Goal: Information Seeking & Learning: Find specific fact

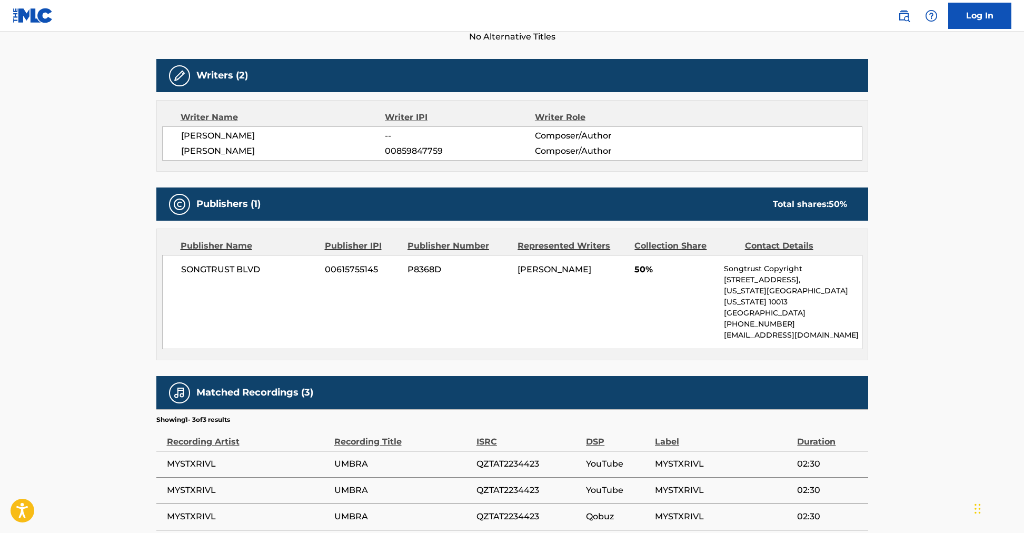
scroll to position [249, 0]
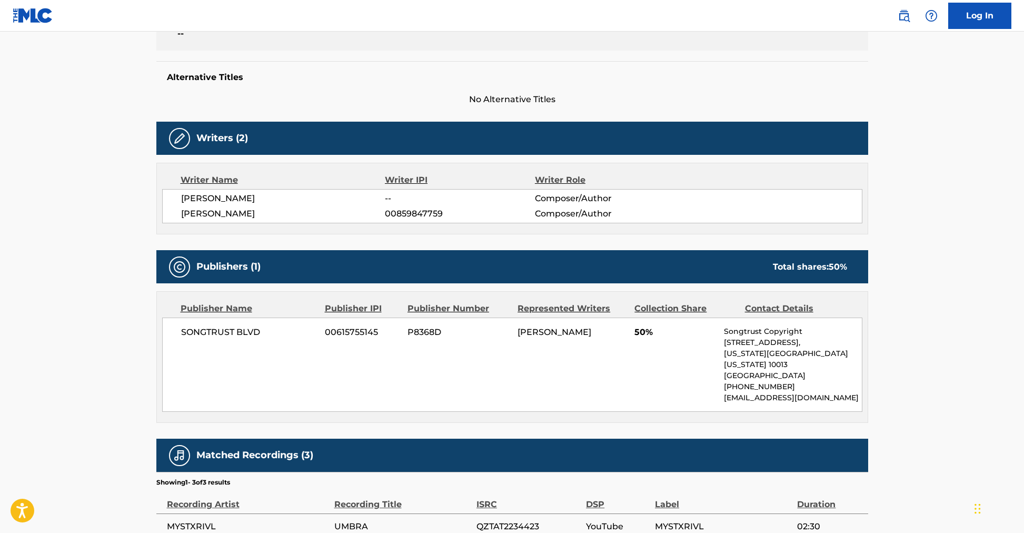
click at [269, 342] on div "SONGTRUST BLVD 00615755145 P8368D [PERSON_NAME] 50% Songtrust Copyright [STREET…" at bounding box center [512, 364] width 700 height 94
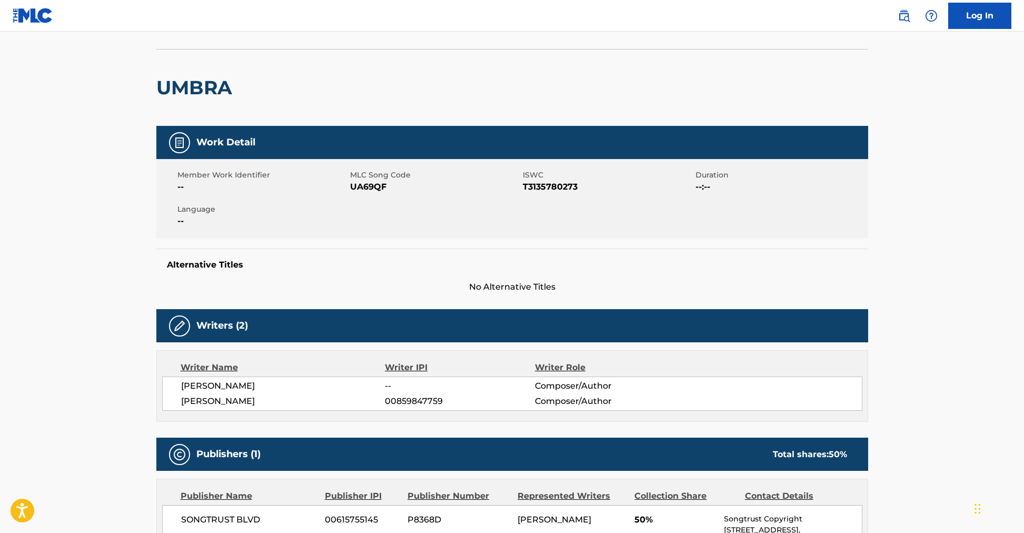
scroll to position [241, 0]
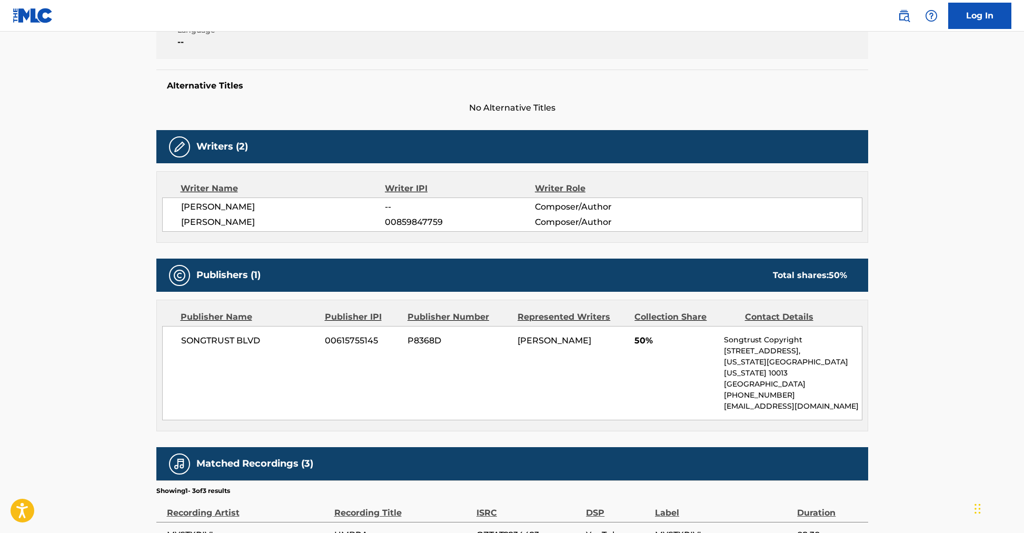
click at [270, 201] on span "[PERSON_NAME]" at bounding box center [283, 207] width 204 height 13
click at [267, 204] on span "[PERSON_NAME]" at bounding box center [283, 207] width 204 height 13
drag, startPoint x: 267, startPoint y: 205, endPoint x: 159, endPoint y: 214, distance: 108.3
click at [158, 214] on div "Writer Name Writer IPI Writer Role [PERSON_NAME] -- Composer/Author [PERSON_NAM…" at bounding box center [512, 207] width 712 height 72
click at [227, 204] on span "[PERSON_NAME]" at bounding box center [283, 207] width 204 height 13
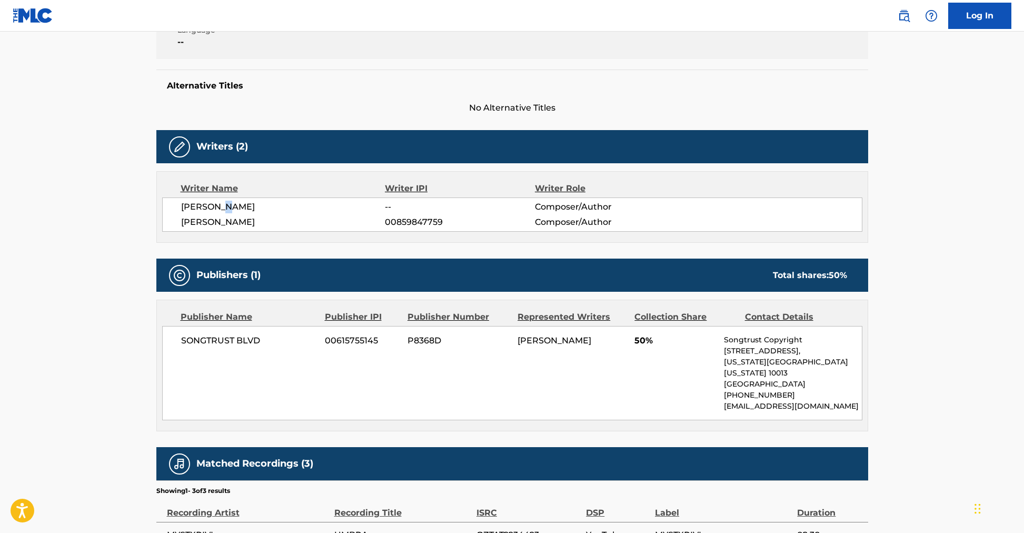
drag, startPoint x: 269, startPoint y: 206, endPoint x: 167, endPoint y: 213, distance: 102.3
click at [167, 213] on div "[PERSON_NAME] -- Composer/Author [PERSON_NAME] 00859847759 Composer/Author" at bounding box center [512, 214] width 700 height 34
click at [270, 222] on span "[PERSON_NAME]" at bounding box center [283, 222] width 204 height 13
drag, startPoint x: 254, startPoint y: 223, endPoint x: 208, endPoint y: 223, distance: 45.8
click at [208, 223] on span "[PERSON_NAME]" at bounding box center [283, 222] width 204 height 13
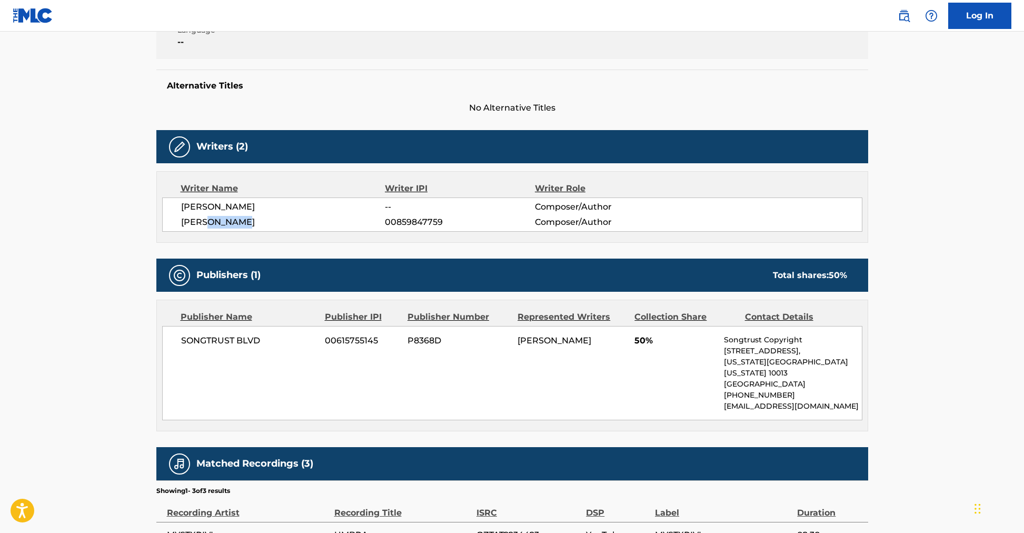
copy span "PASSIER"
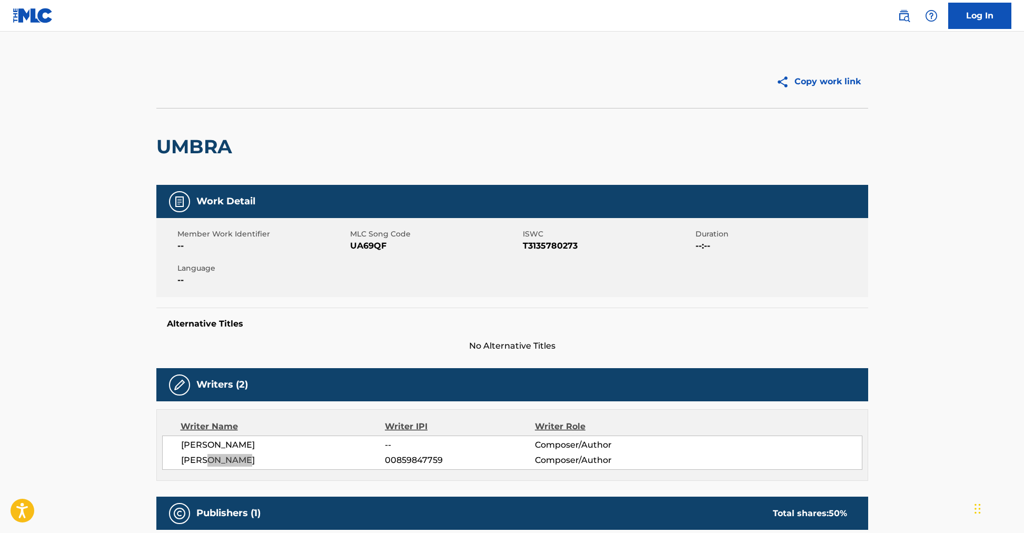
scroll to position [365, 0]
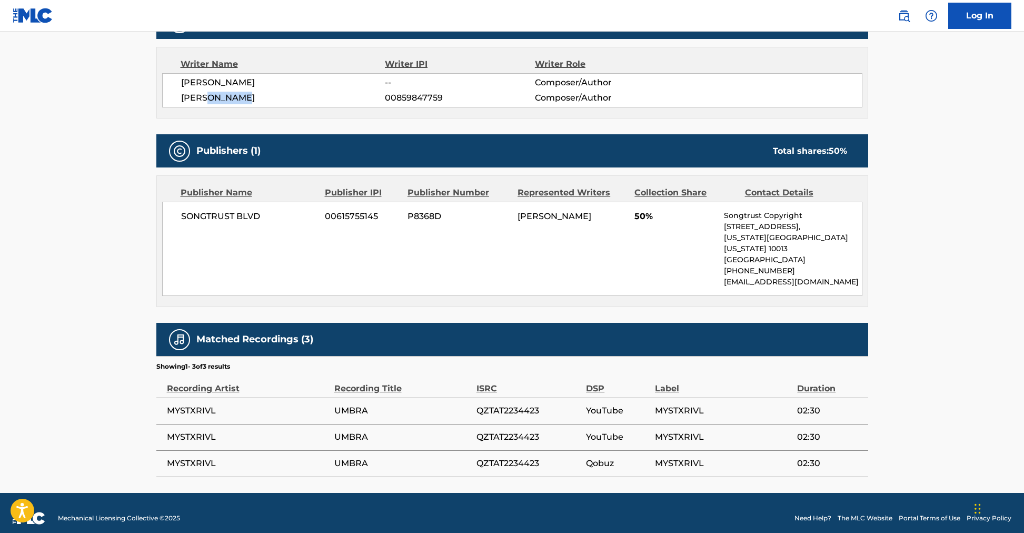
drag, startPoint x: 269, startPoint y: 82, endPoint x: 269, endPoint y: 96, distance: 13.7
click at [122, 86] on main "Copy work link UMBRA Work Detail Member Work Identifier -- MLC Song Code UA69QF…" at bounding box center [512, 80] width 1024 height 826
copy span "[PERSON_NAME]"
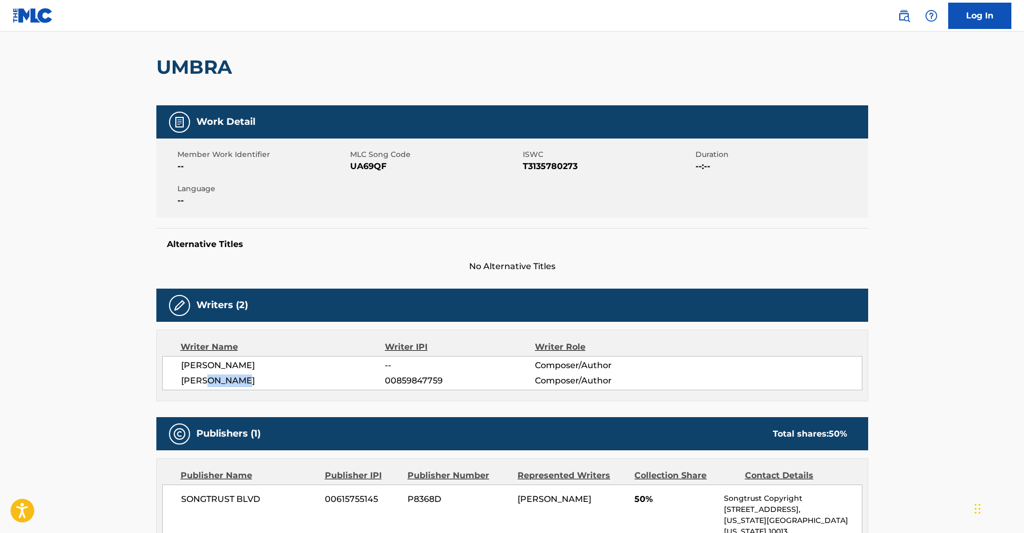
scroll to position [0, 0]
